Goal: Information Seeking & Learning: Check status

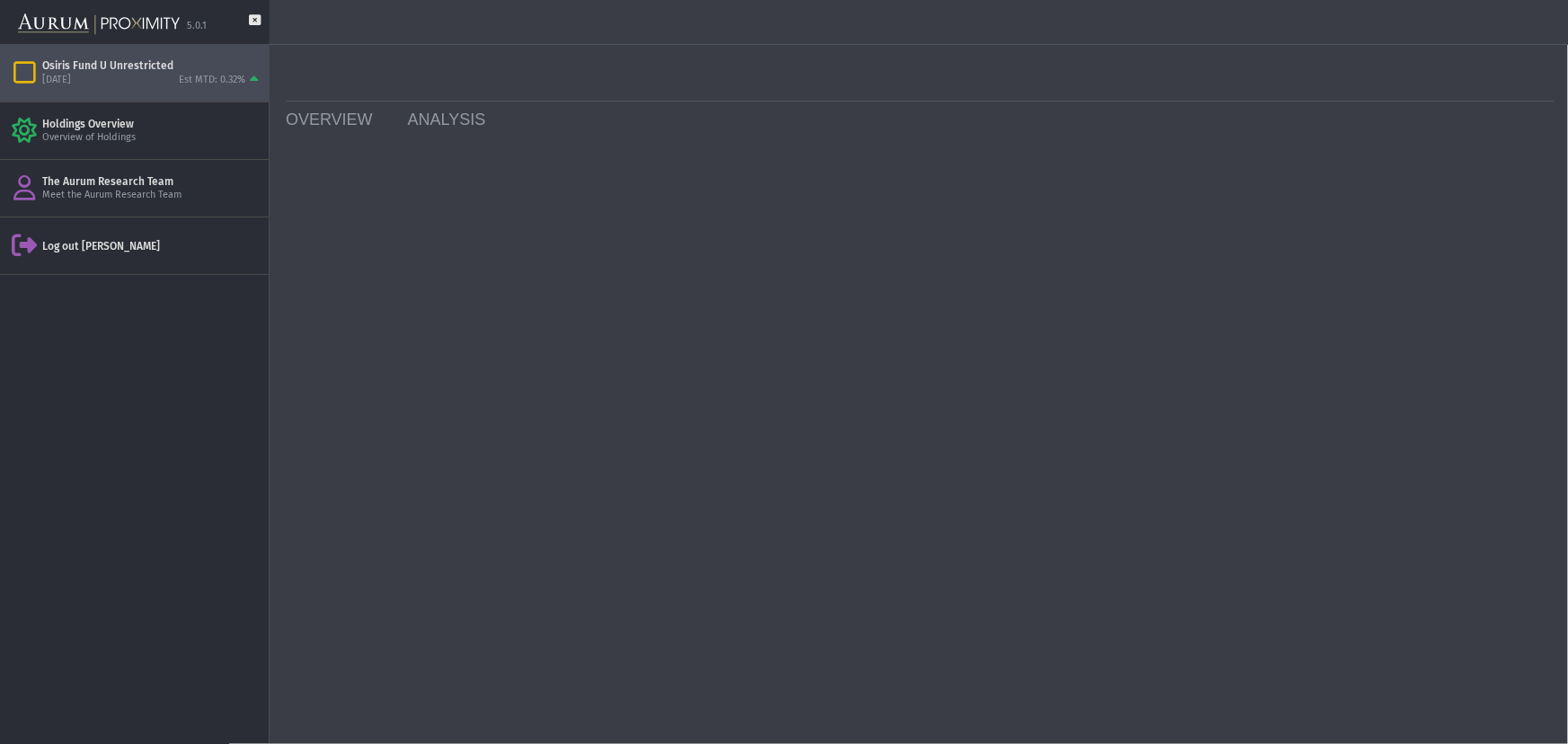
click at [71, 76] on div "[DATE]" at bounding box center [56, 80] width 28 height 14
click at [23, 74] on icon "Items" at bounding box center [25, 72] width 31 height 25
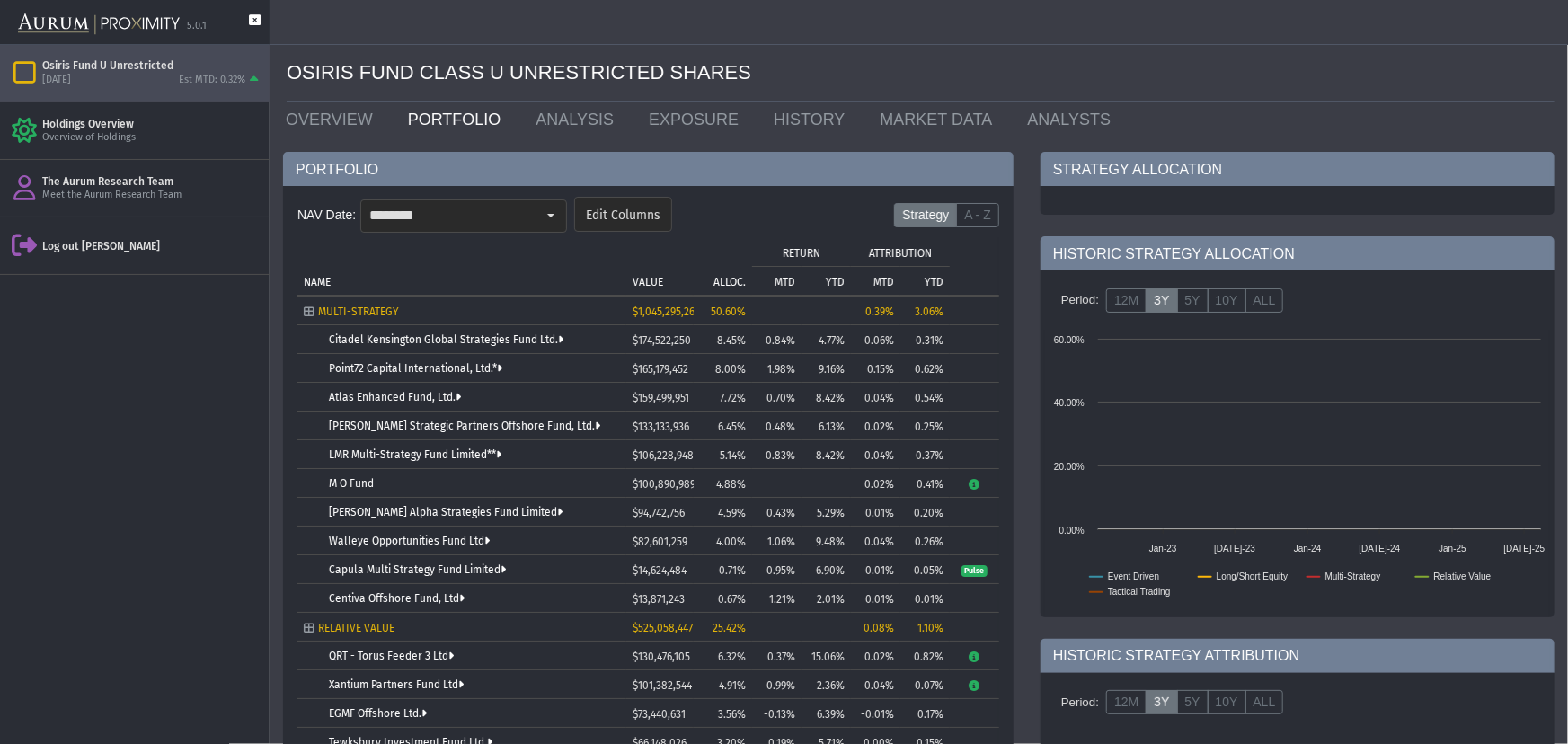
click at [257, 24] on icon at bounding box center [255, 29] width 12 height 29
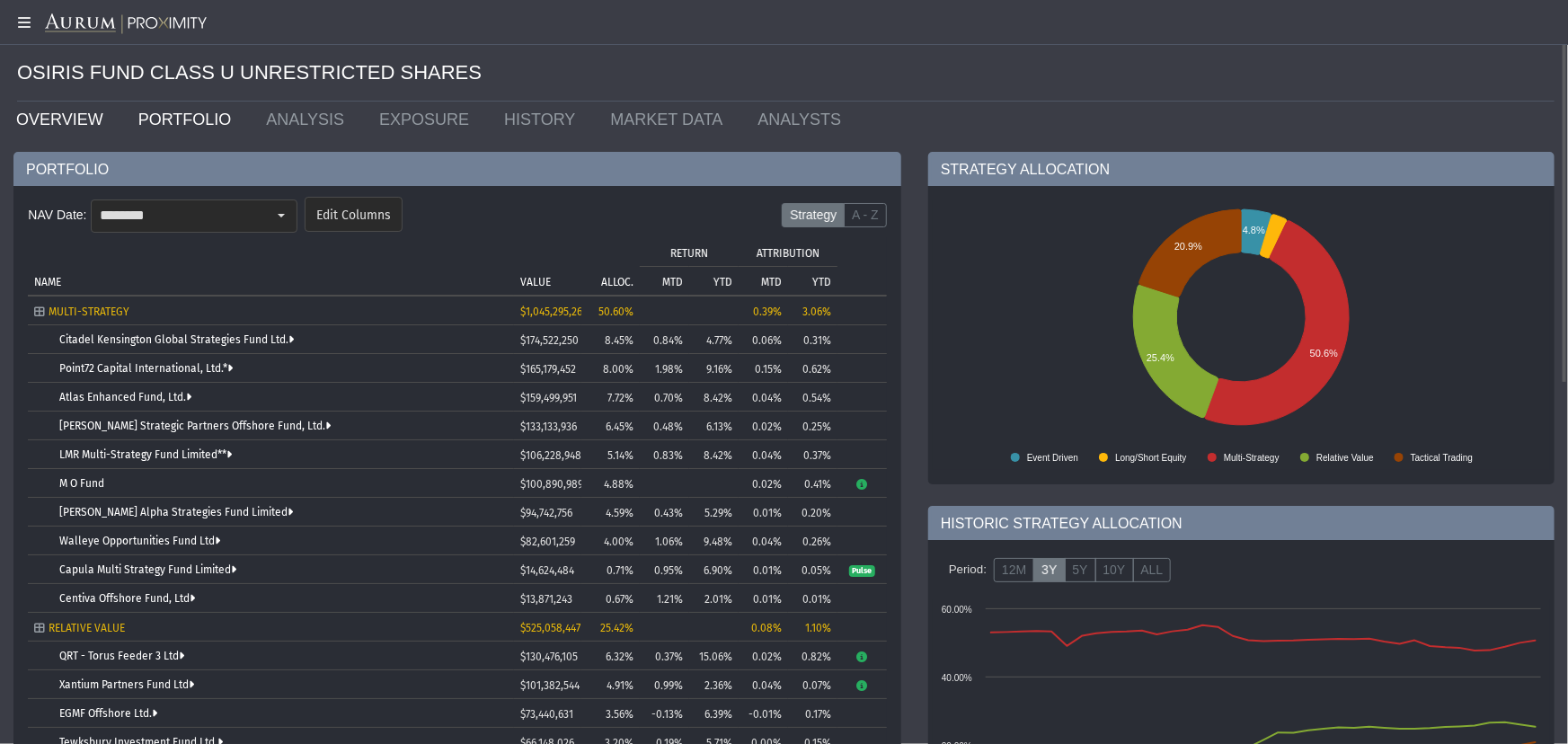
drag, startPoint x: 57, startPoint y: 116, endPoint x: 83, endPoint y: 131, distance: 30.0
click at [57, 116] on link "OVERVIEW" at bounding box center [63, 119] width 122 height 36
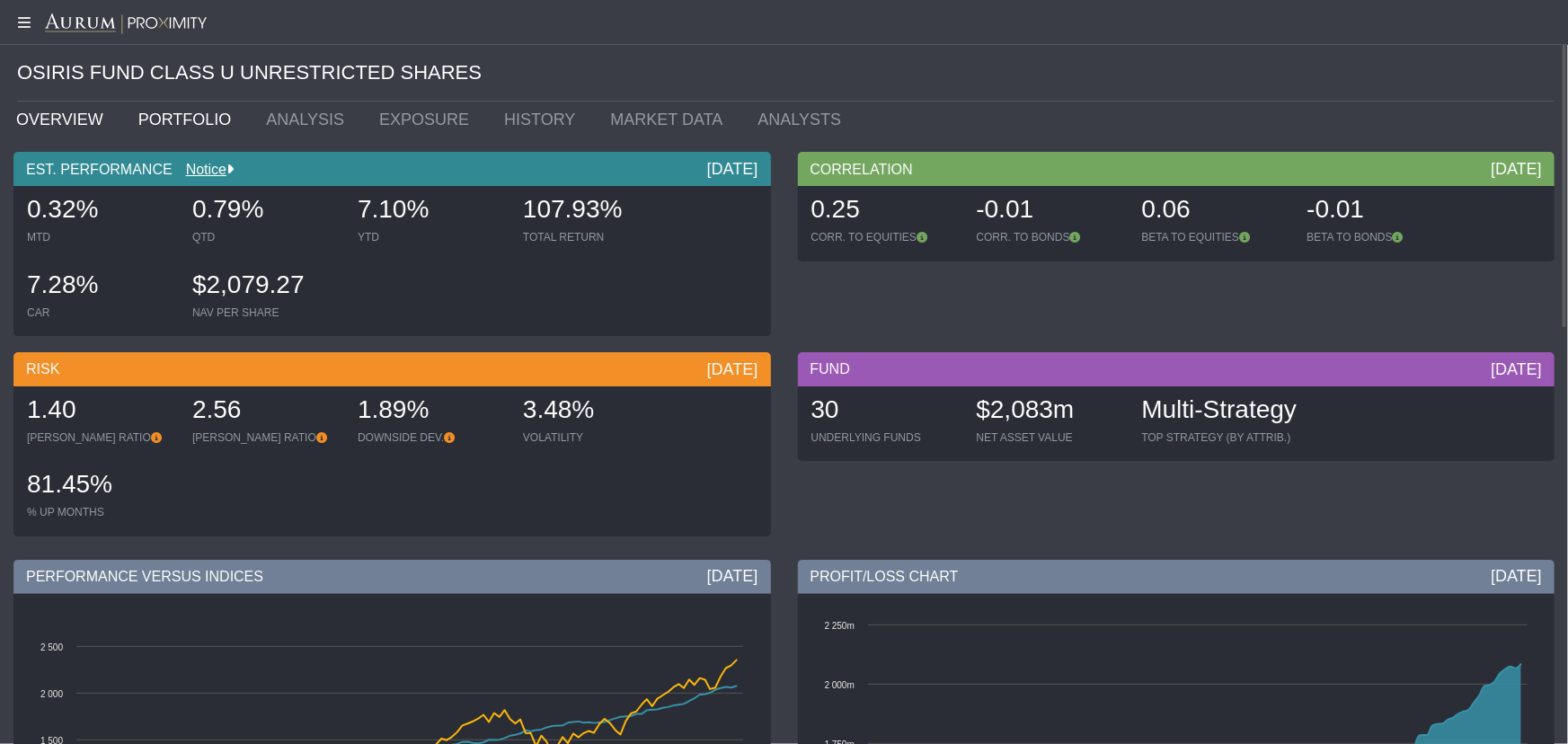
drag, startPoint x: 146, startPoint y: 126, endPoint x: 193, endPoint y: 126, distance: 47.0
click at [146, 126] on link "PORTFOLIO" at bounding box center [189, 119] width 128 height 36
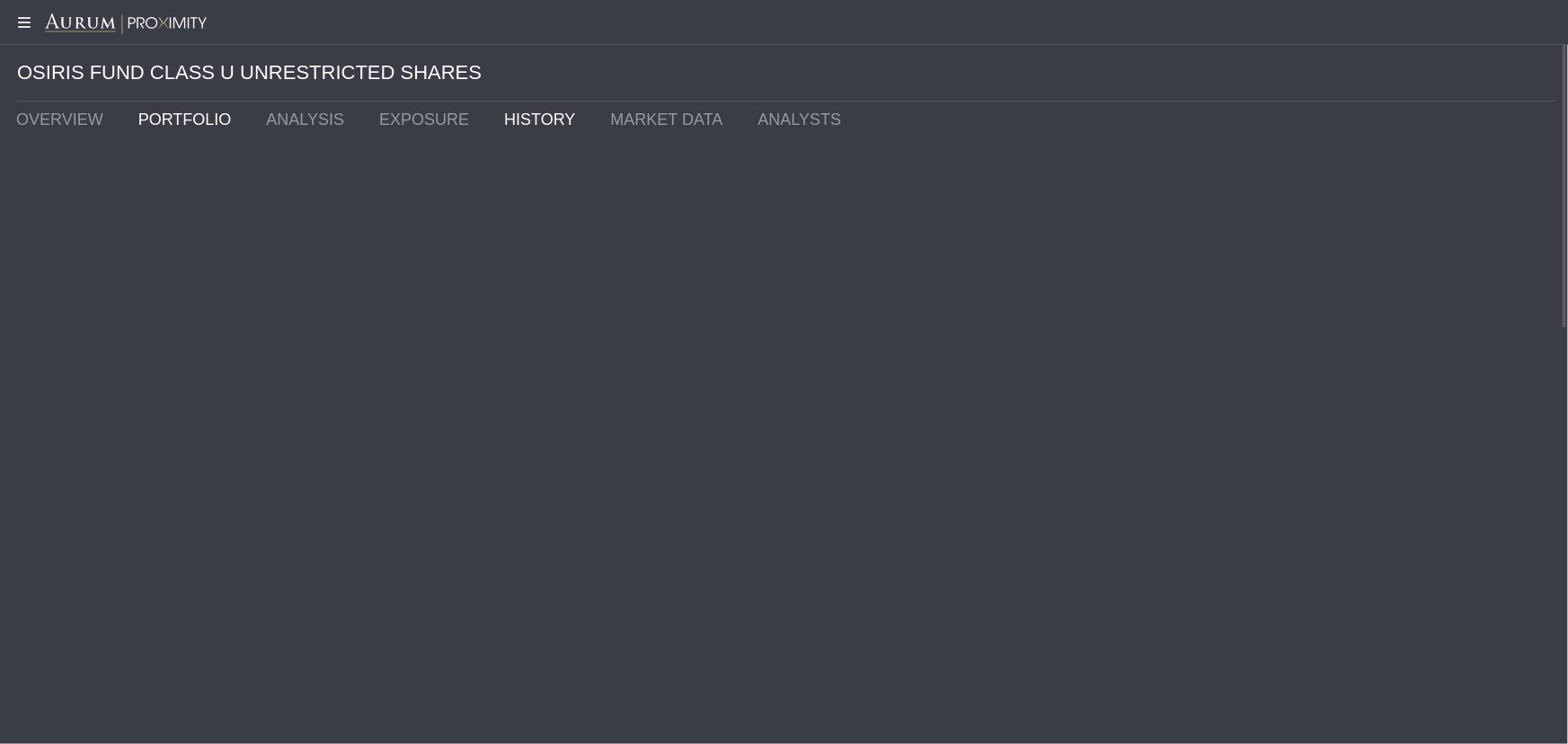
click at [490, 117] on link "HISTORY" at bounding box center [543, 119] width 106 height 36
type input "********"
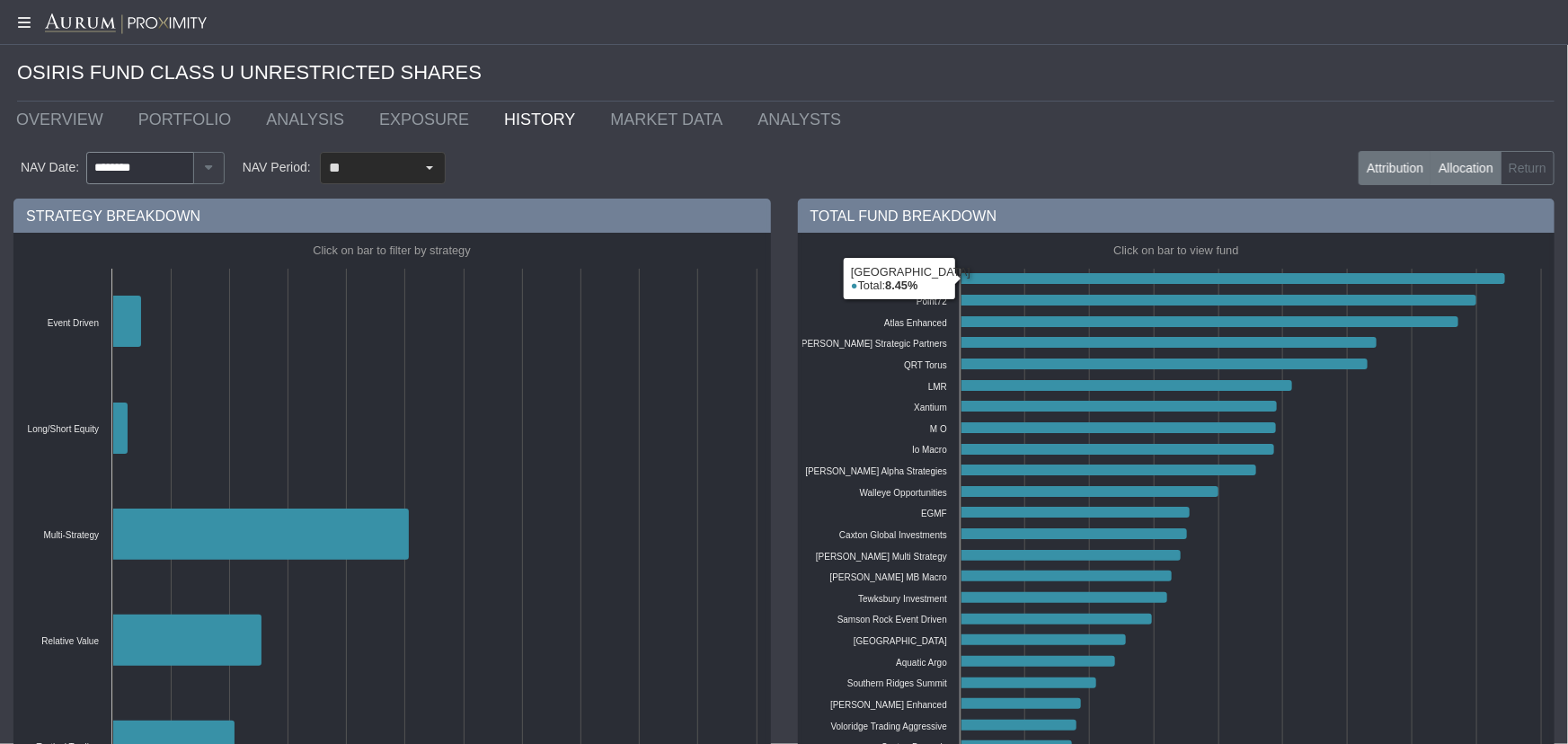
click at [1384, 171] on label "Attribution" at bounding box center [1395, 168] width 72 height 34
